Goal: Transaction & Acquisition: Purchase product/service

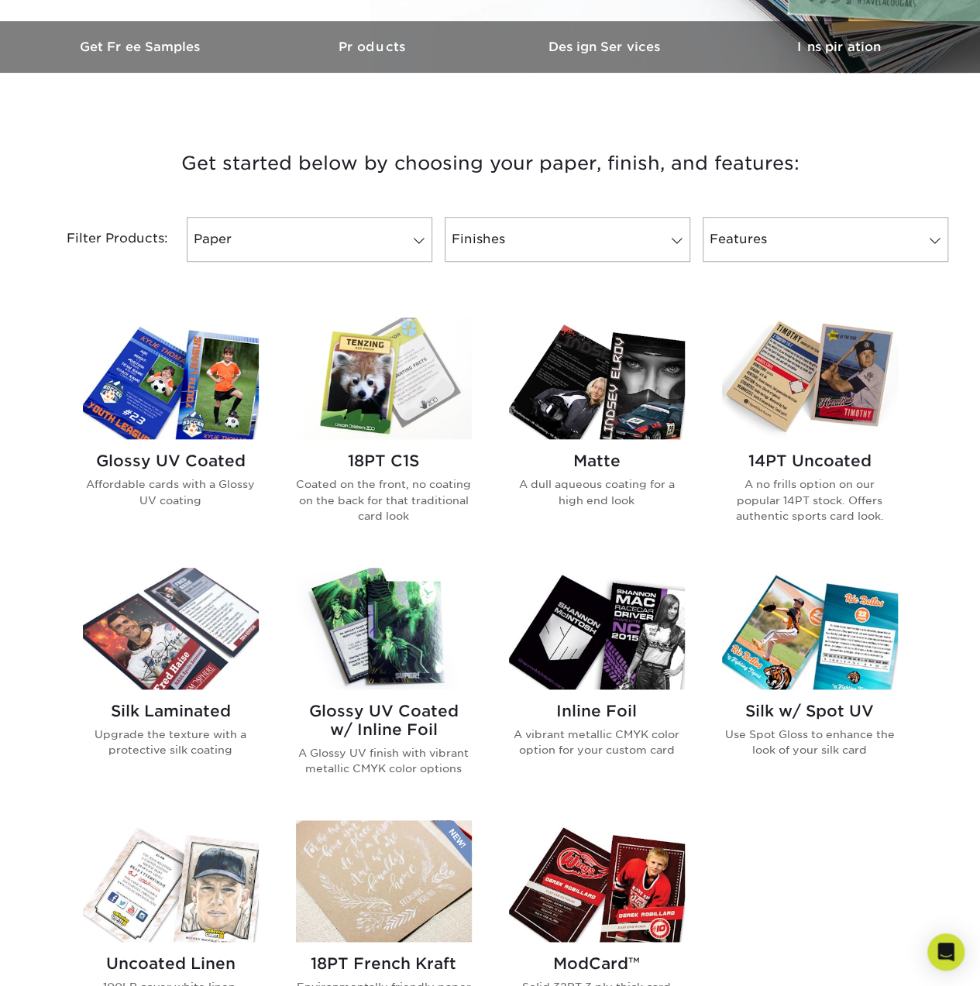
scroll to position [387, 0]
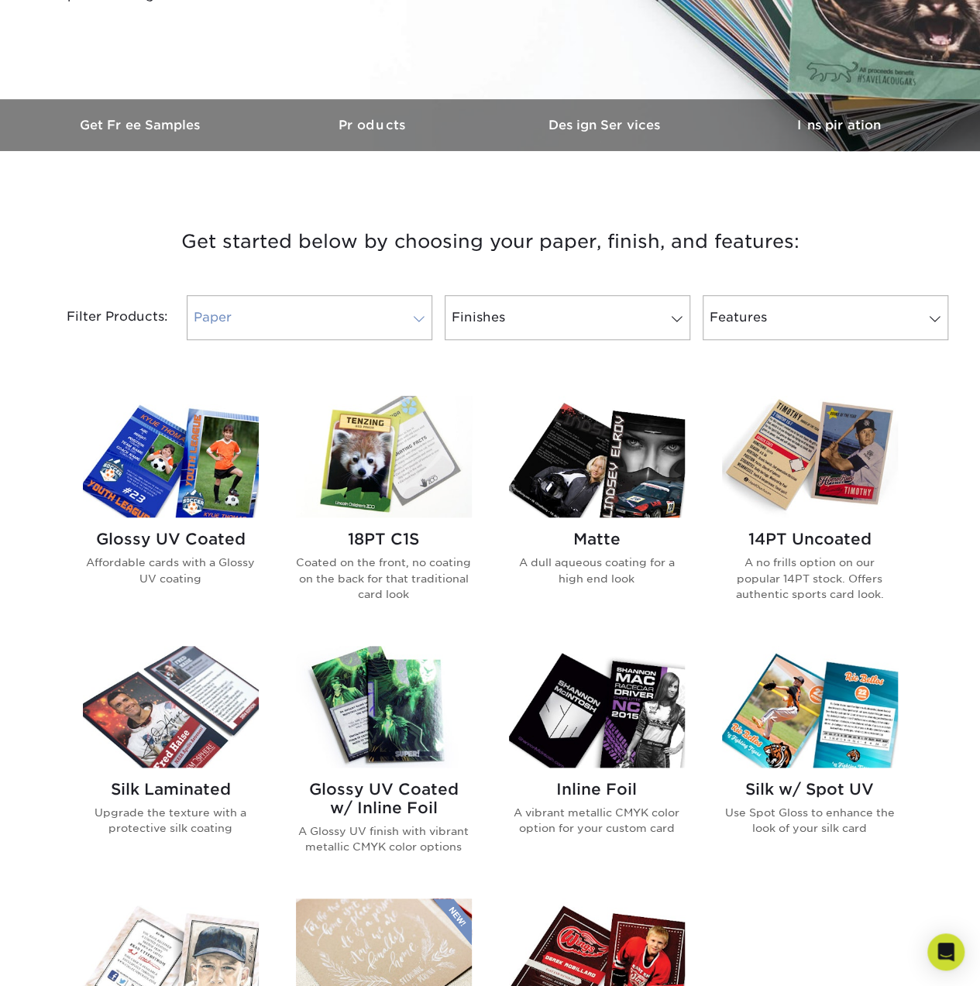
click at [311, 309] on link "Paper" at bounding box center [310, 317] width 246 height 45
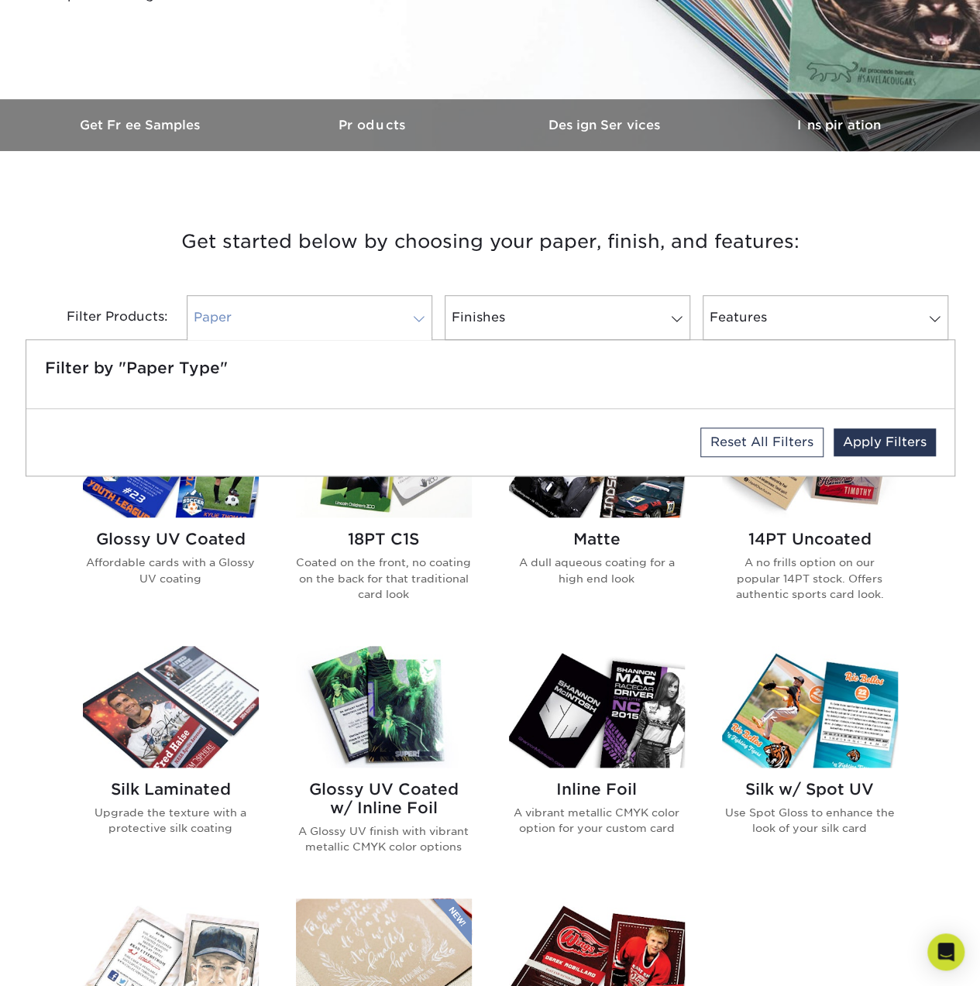
click at [311, 309] on link "Paper" at bounding box center [310, 317] width 246 height 45
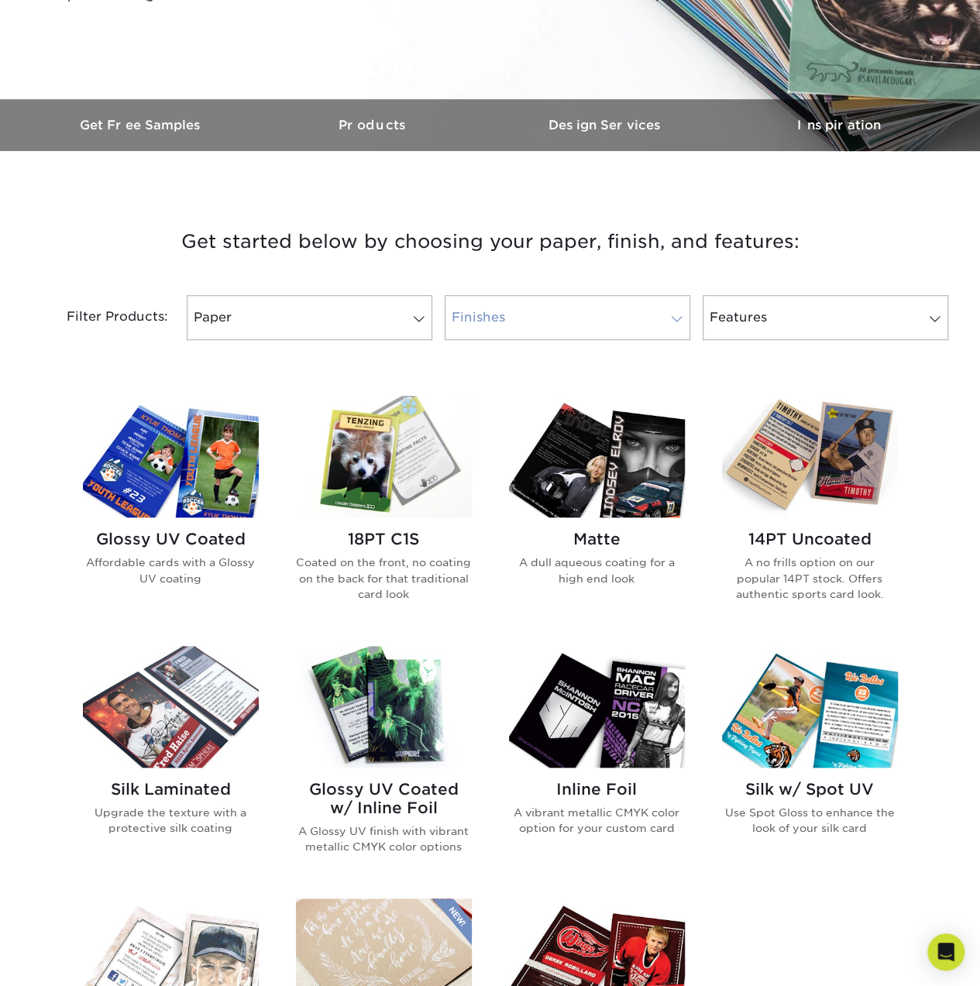
click at [563, 312] on link "Finishes" at bounding box center [568, 317] width 246 height 45
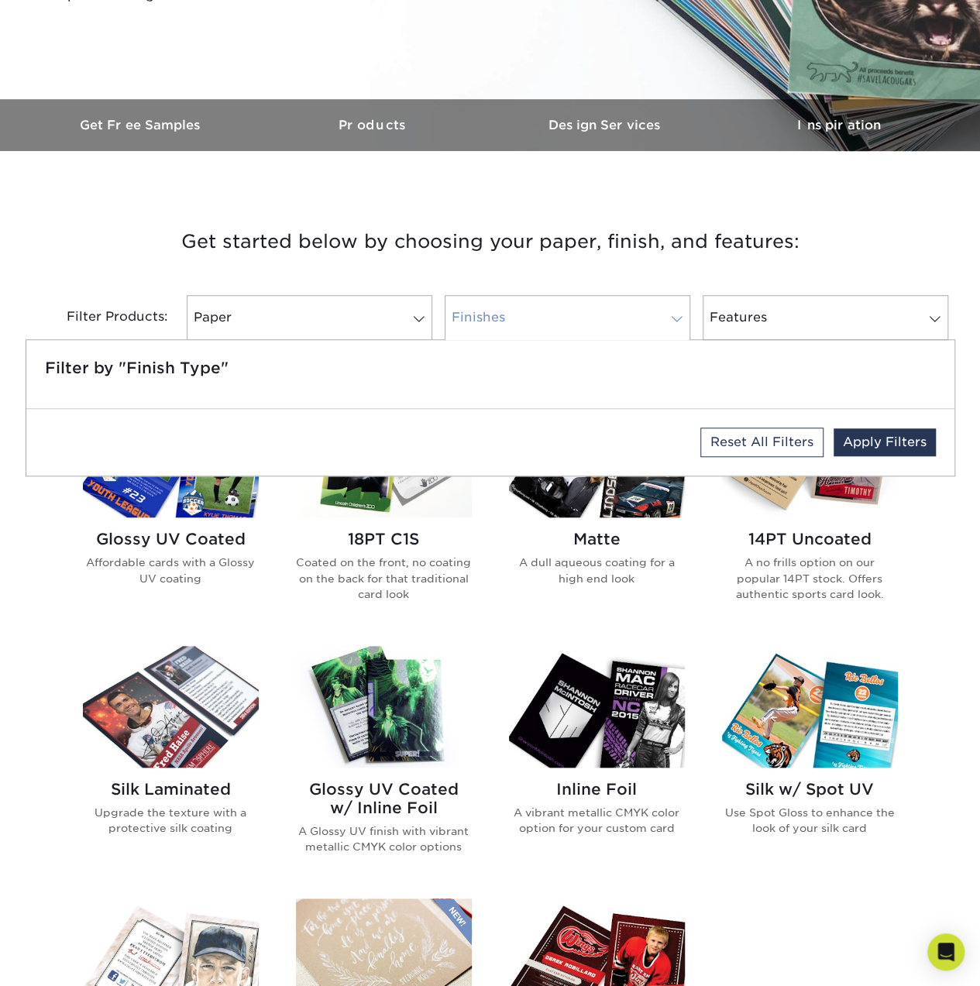
click at [563, 312] on link "Finishes" at bounding box center [568, 317] width 246 height 45
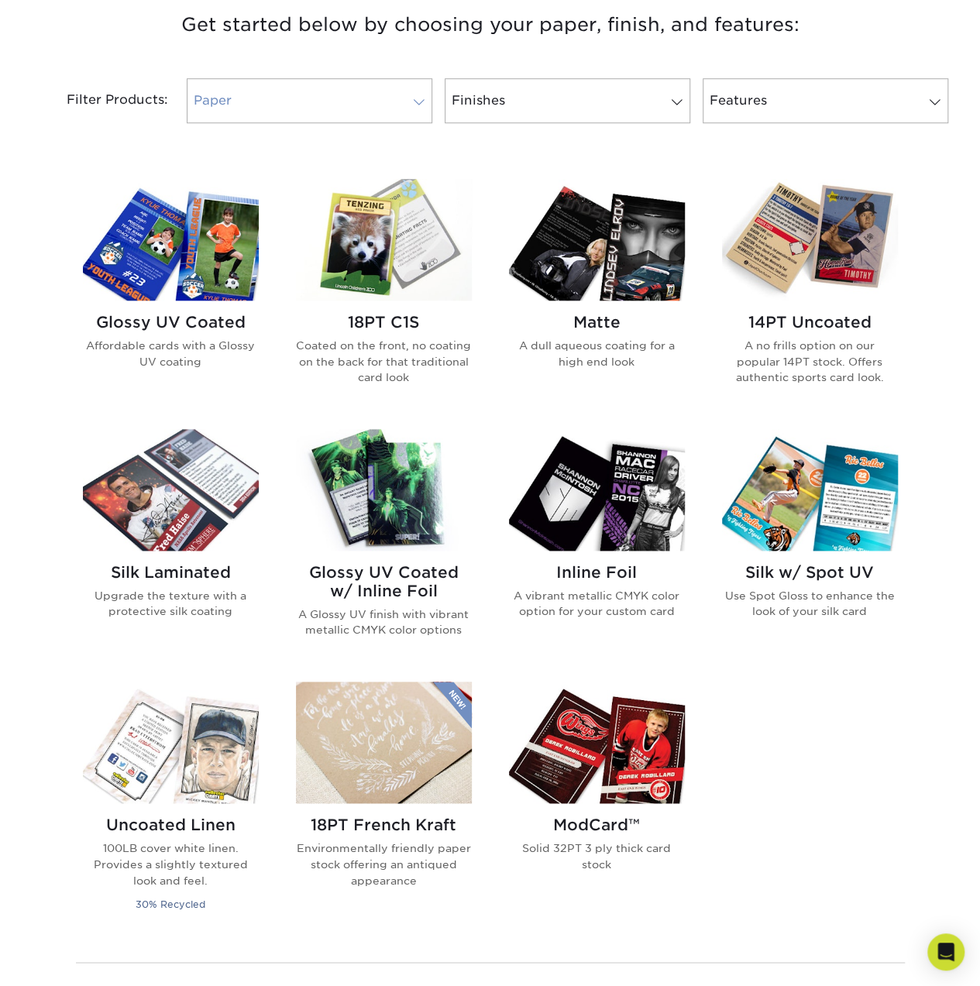
scroll to position [620, 0]
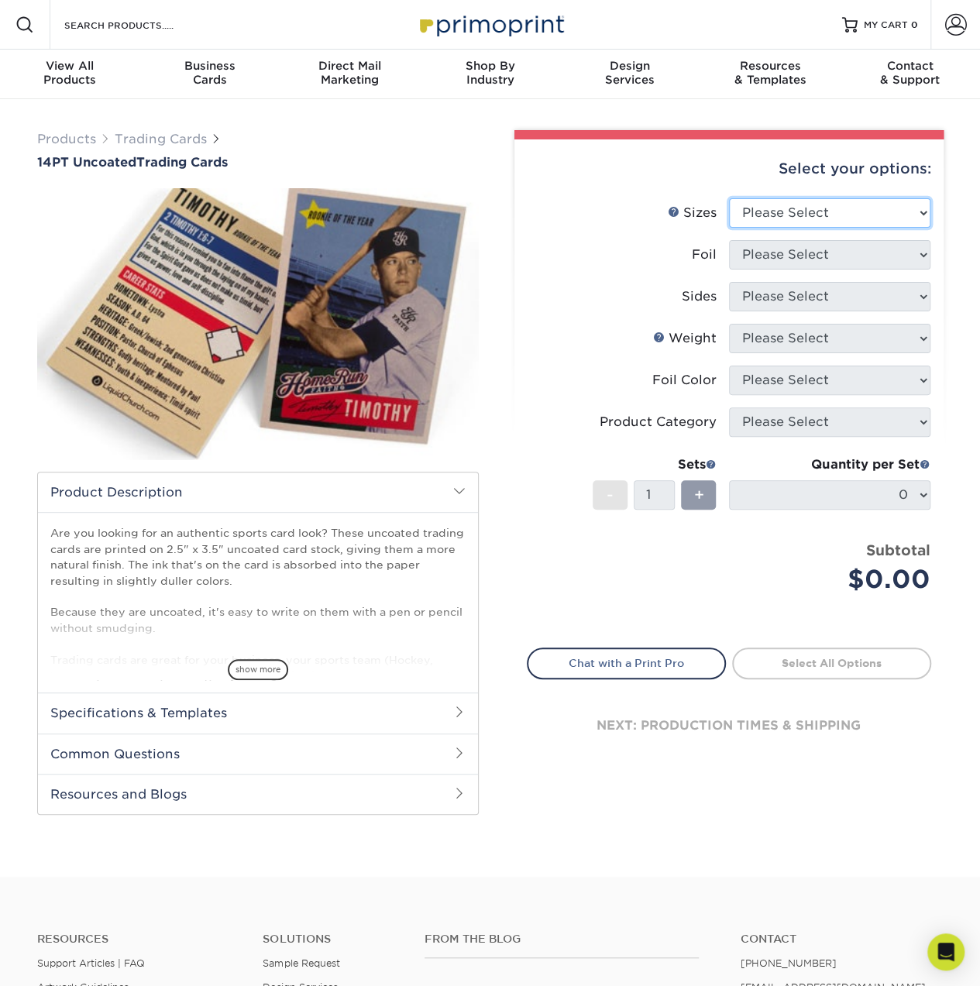
click at [830, 222] on select "Please Select 2.5" x 3.5"" at bounding box center [829, 212] width 201 height 29
select select "2.50x3.50"
click at [729, 198] on select "Please Select 2.5" x 3.5"" at bounding box center [829, 212] width 201 height 29
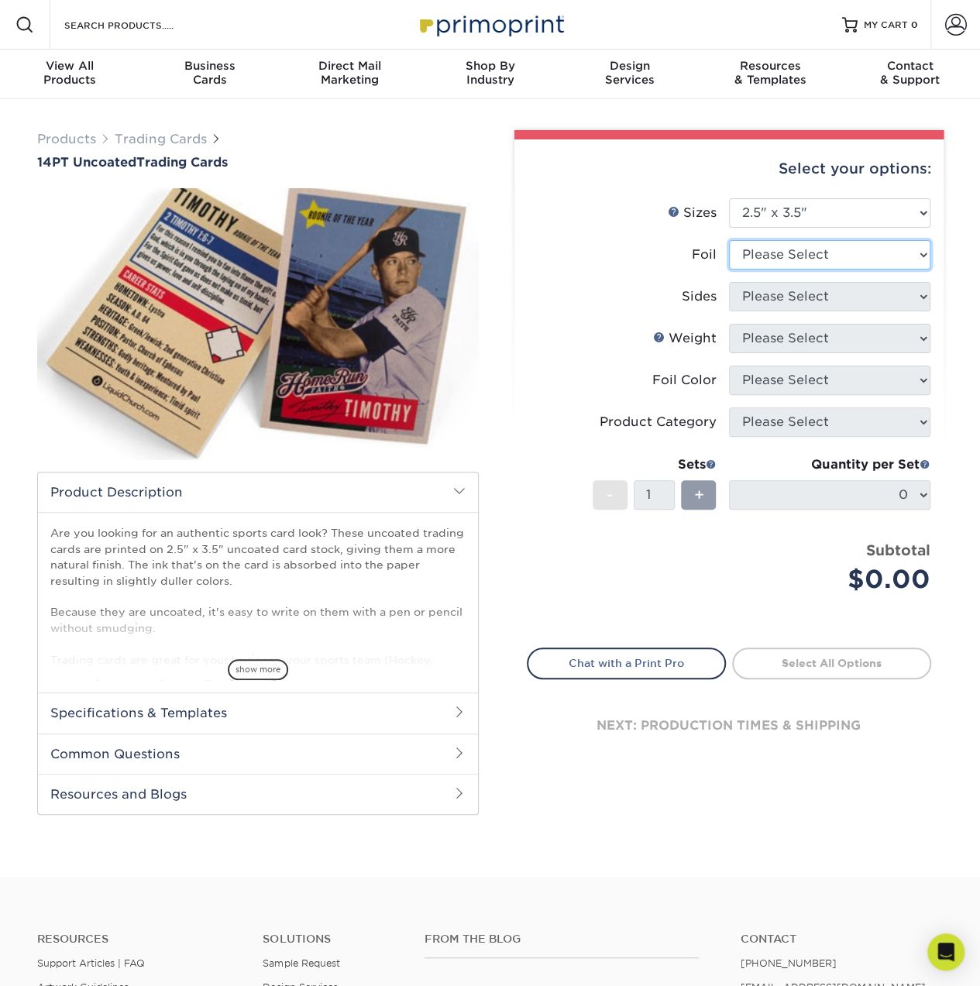
click at [815, 266] on select "Please Select Yes No" at bounding box center [829, 254] width 201 height 29
select select "1"
click at [729, 240] on select "Please Select Yes No" at bounding box center [829, 254] width 201 height 29
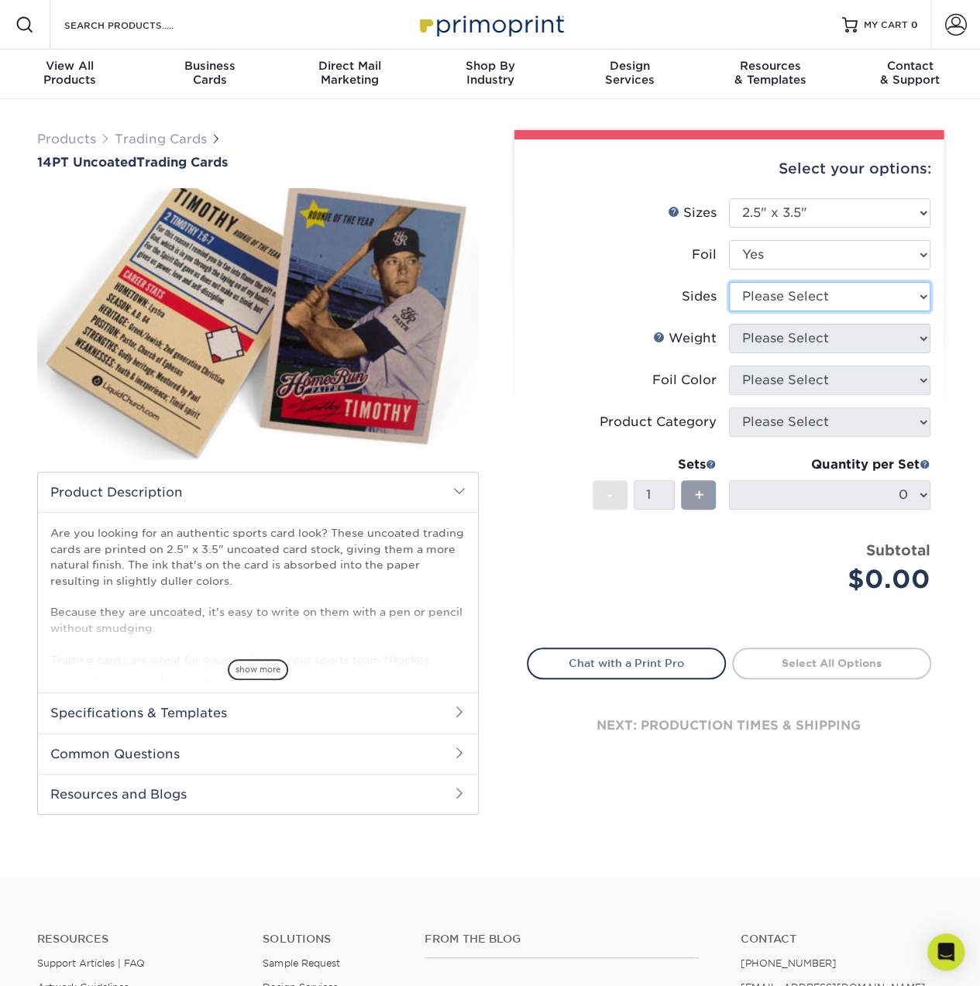
click at [806, 301] on select "Please Select Print Both Sides - Foil Both Sides Print Both Sides - Foil Front …" at bounding box center [829, 296] width 201 height 29
select select "a75ac2f1-9911-48d6-841d-245b5ac08f27"
click at [729, 282] on select "Please Select Print Both Sides - Foil Both Sides Print Both Sides - Foil Front …" at bounding box center [829, 296] width 201 height 29
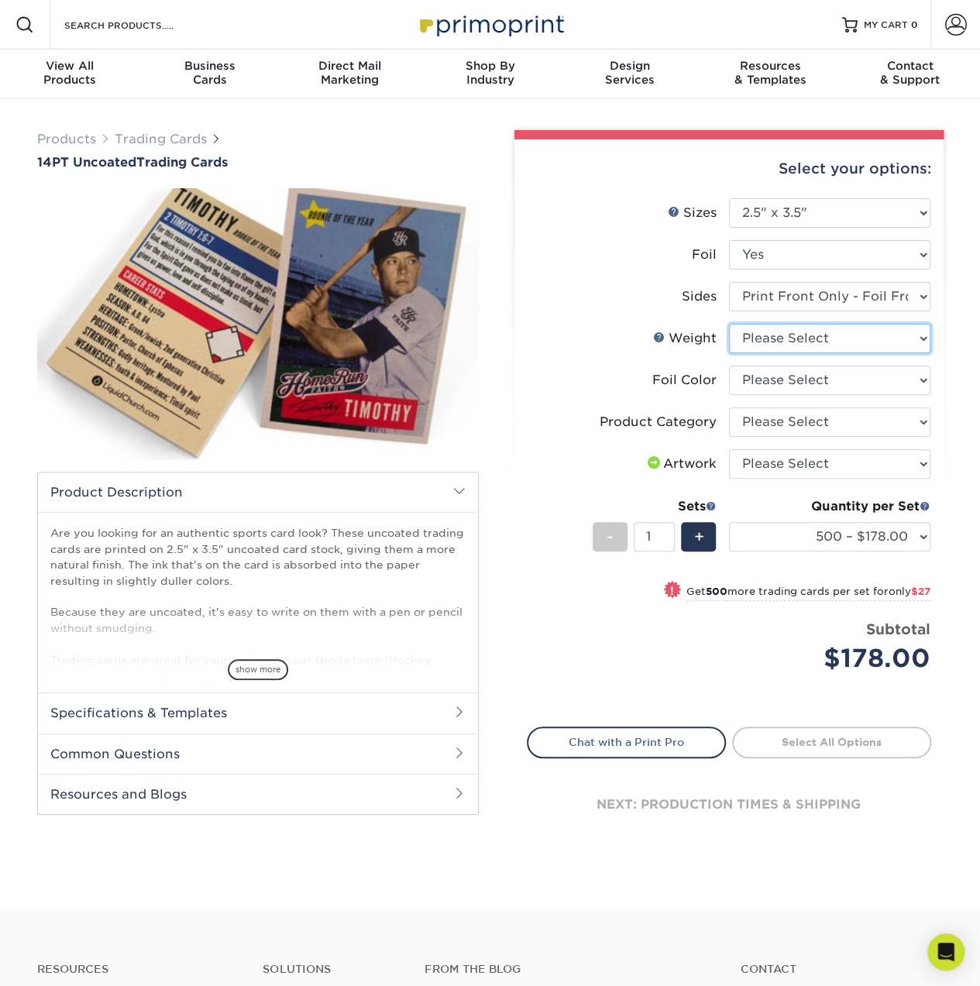
click at [845, 335] on select "Please Select 14PT Uncoated" at bounding box center [829, 338] width 201 height 29
select select "14PT Uncoated"
click at [729, 324] on select "Please Select 14PT Uncoated" at bounding box center [829, 338] width 201 height 29
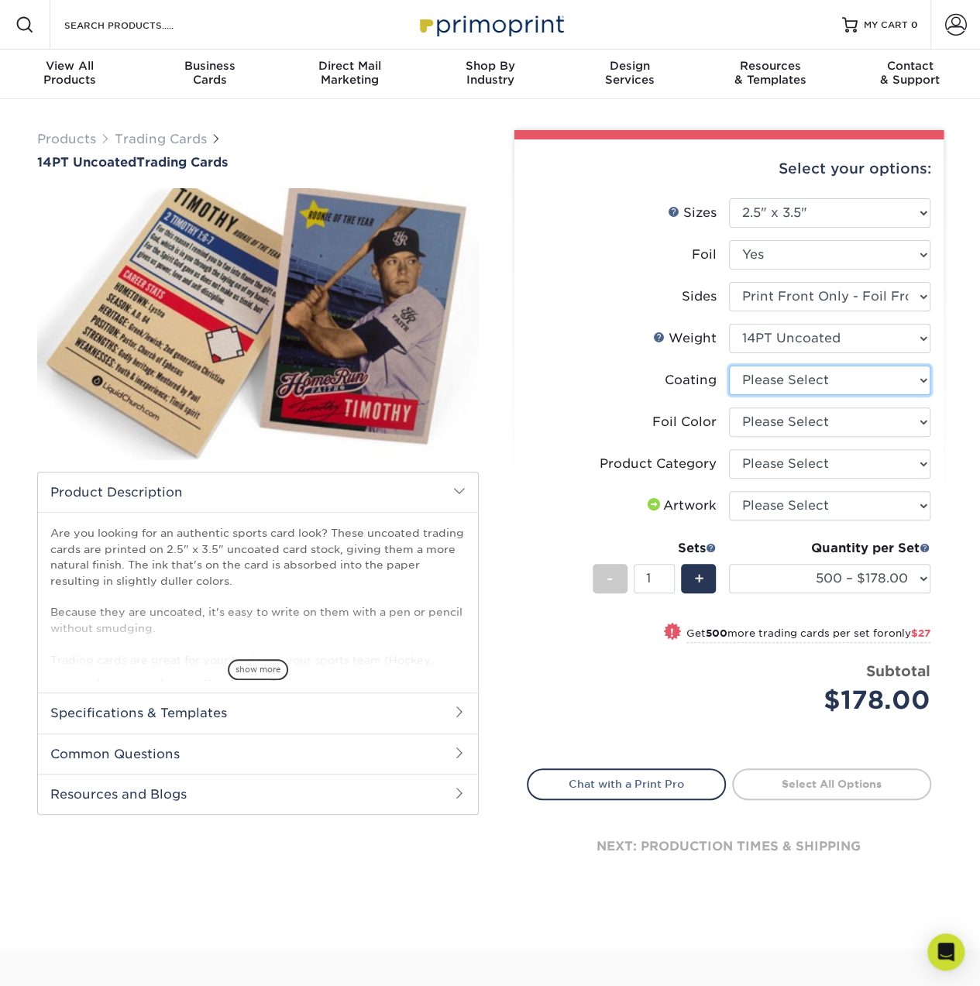
click at [827, 383] on select at bounding box center [829, 380] width 201 height 29
click at [729, 366] on select at bounding box center [829, 380] width 201 height 29
click at [820, 421] on select "Please Select Silver Foil Rose Gold Foil Red Foil Gold Foil Copper Foil Black F…" at bounding box center [829, 421] width 201 height 29
select select "acffa4a5-22f9-4585-ba3f-0adaa54b8c85"
click at [729, 407] on select "Please Select Silver Foil Rose Gold Foil Red Foil Gold Foil Copper Foil Black F…" at bounding box center [829, 421] width 201 height 29
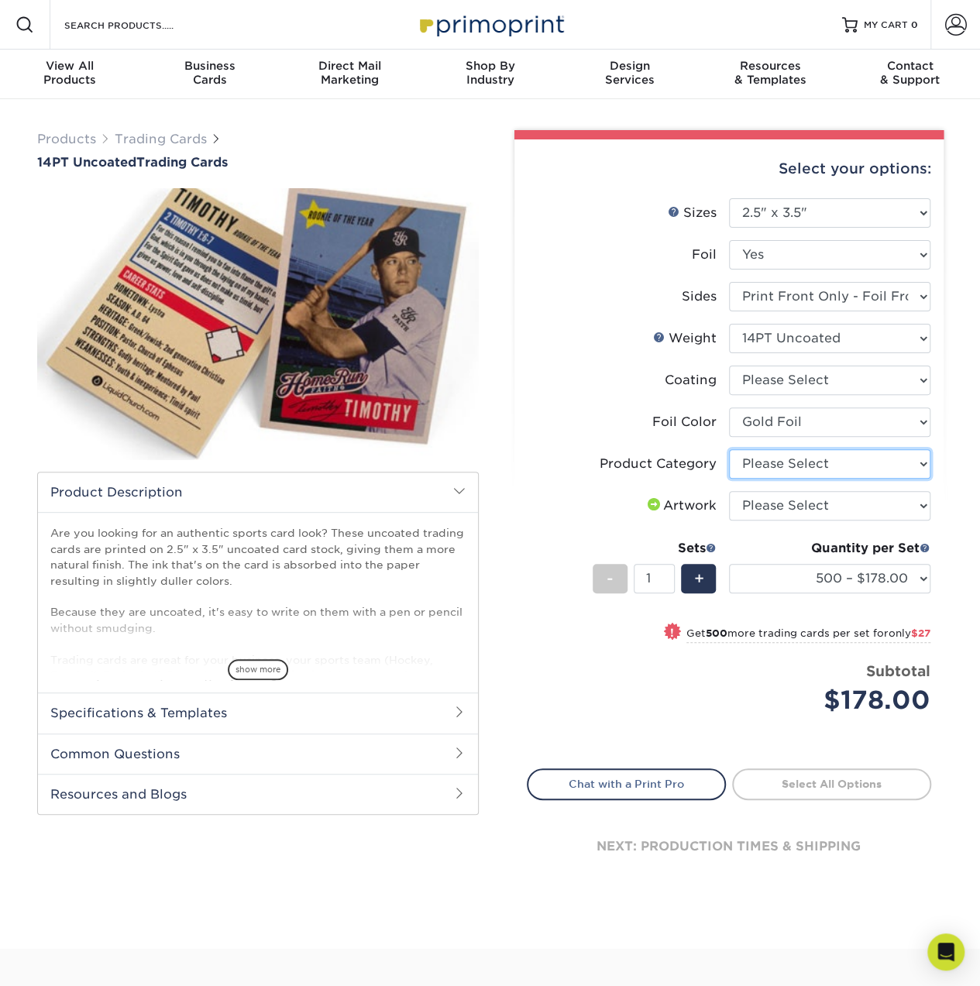
click at [810, 469] on select "Please Select Trading Cards" at bounding box center [829, 463] width 201 height 29
select select "c2f9bce9-36c2-409d-b101-c29d9d031e18"
click at [729, 449] on select "Please Select Trading Cards" at bounding box center [829, 463] width 201 height 29
click at [799, 504] on select "Please Select I will upload files I need a design - $100" at bounding box center [829, 505] width 201 height 29
select select "upload"
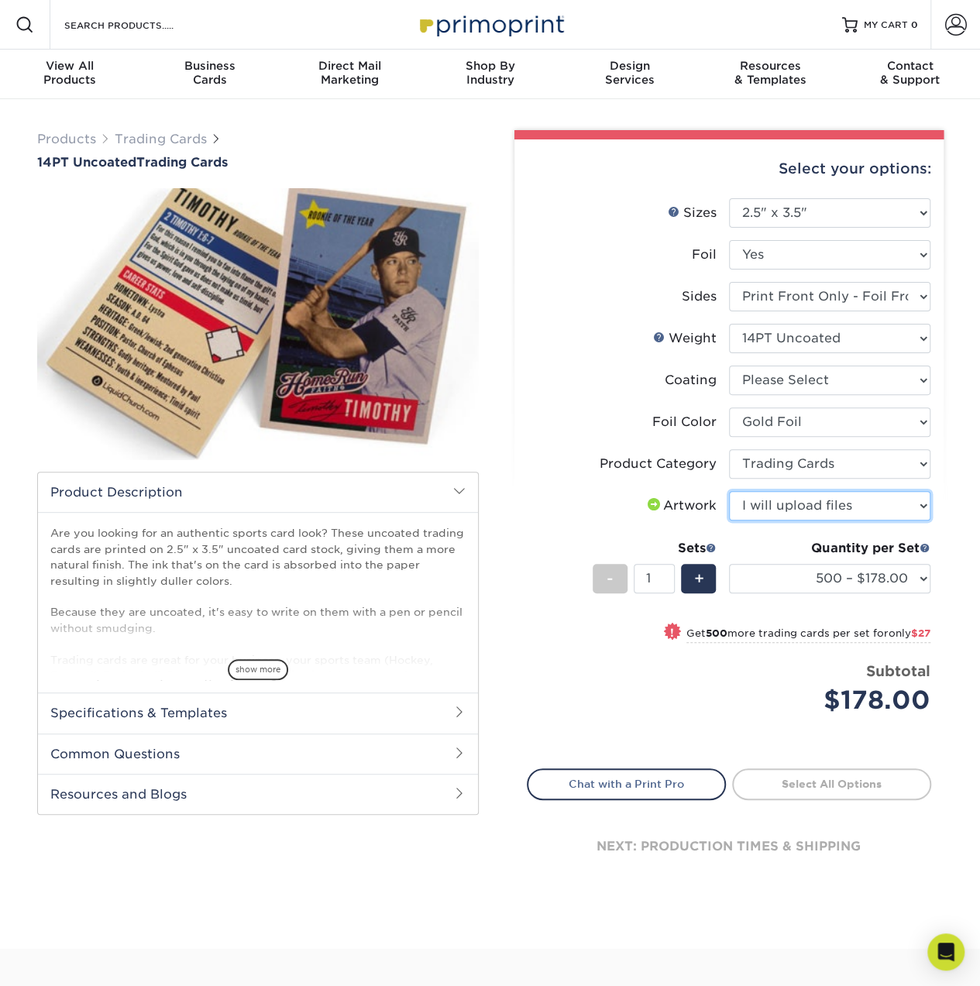
click at [729, 491] on select "Please Select I will upload files I need a design - $100" at bounding box center [829, 505] width 201 height 29
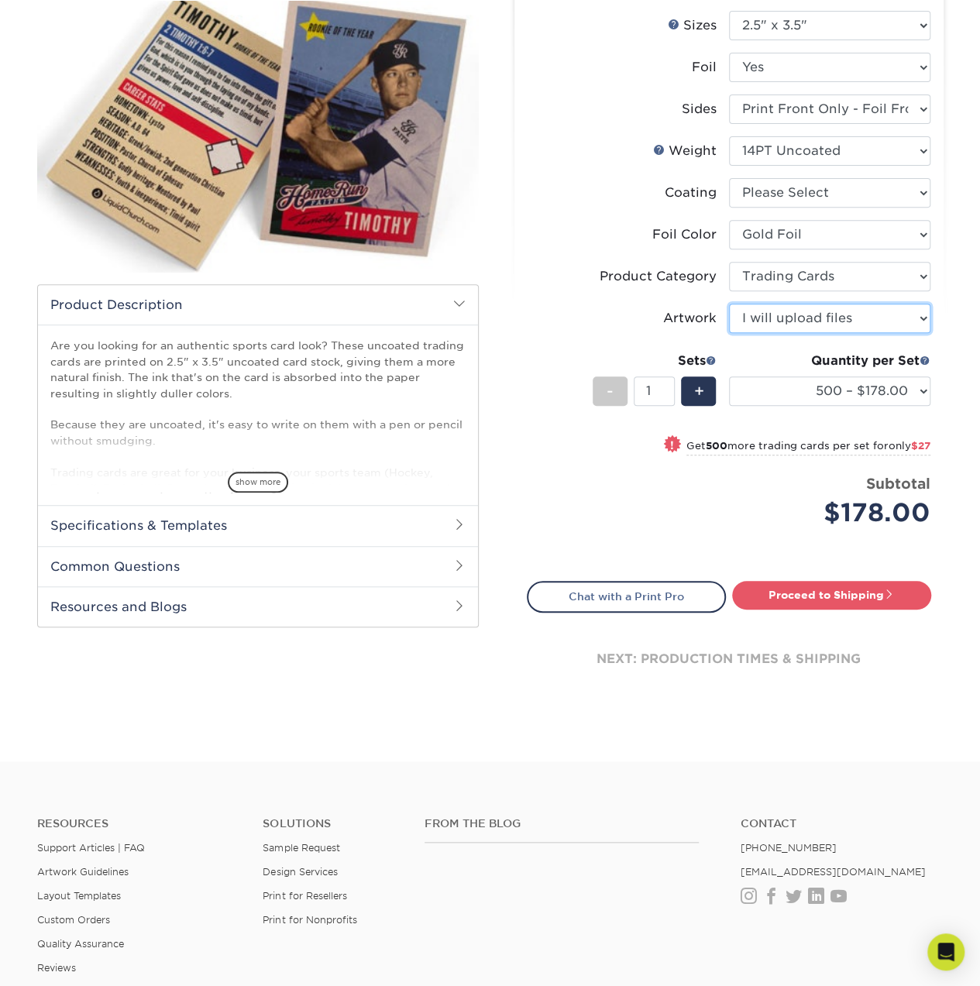
scroll to position [232, 0]
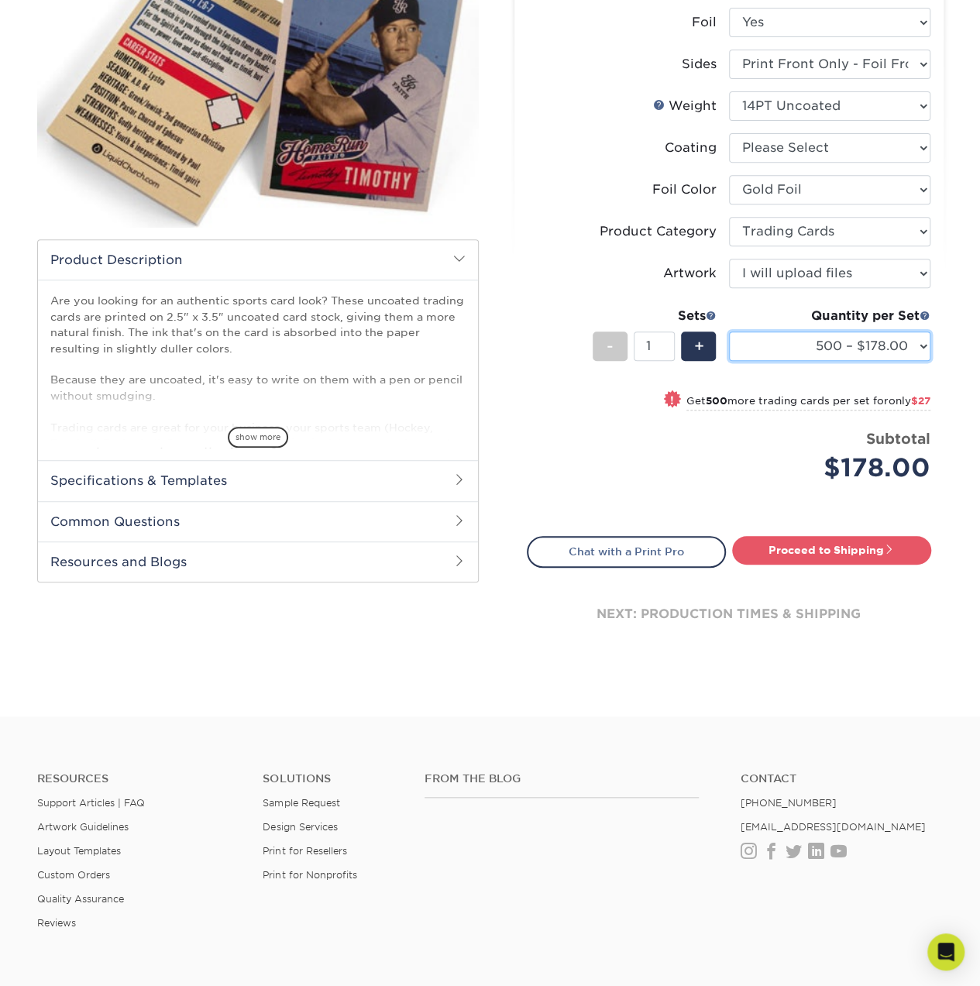
click at [856, 348] on select "500 – $178.00 1000 – $205.00 2500 – $478.00 5000 – $908.00" at bounding box center [829, 346] width 201 height 29
